Goal: Navigation & Orientation: Find specific page/section

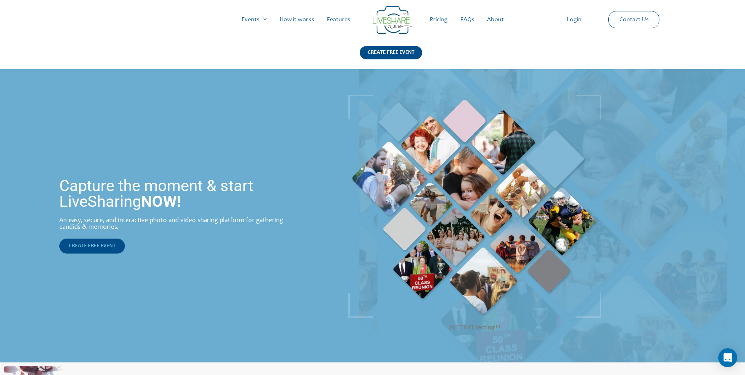
click at [90, 243] on span "CREATE FREE EVENT" at bounding box center [92, 245] width 47 height 5
click at [577, 20] on link "Login" at bounding box center [573, 19] width 27 height 25
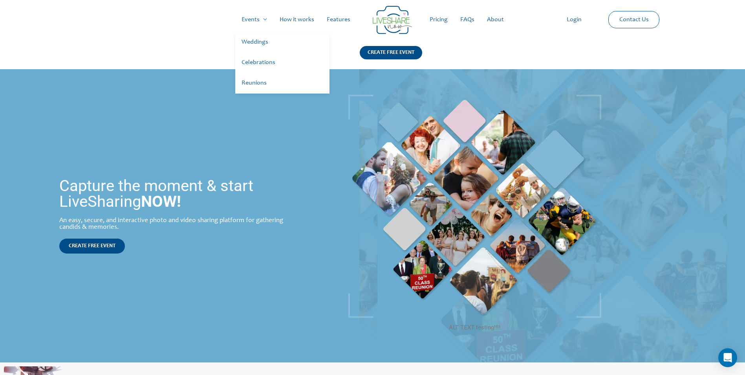
click at [263, 42] on link "Weddings" at bounding box center [282, 42] width 94 height 20
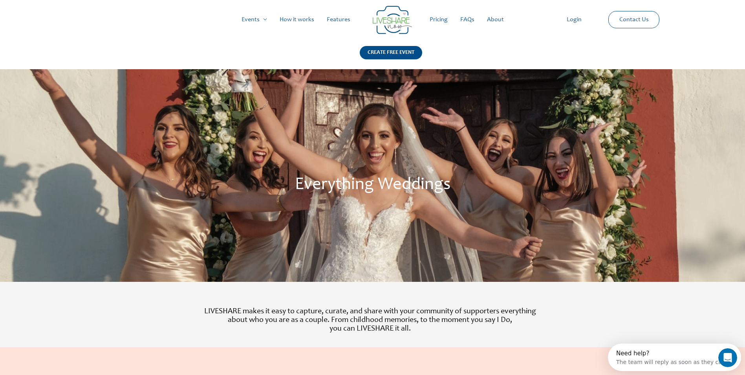
click at [296, 22] on link "How it works" at bounding box center [296, 19] width 47 height 25
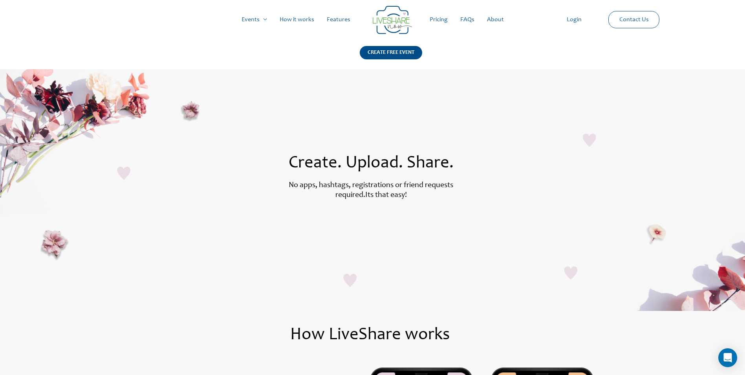
click at [571, 18] on link "Login" at bounding box center [573, 19] width 27 height 25
